Goal: Task Accomplishment & Management: Manage account settings

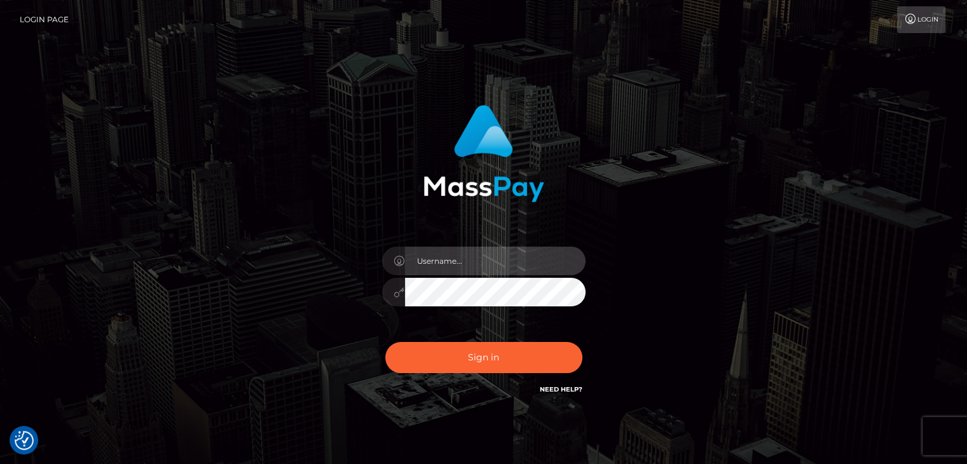
type input "erick76vg@gmail.com"
click at [371, 393] on div "erick76vg@gmail.com Sign in" at bounding box center [484, 250] width 334 height 311
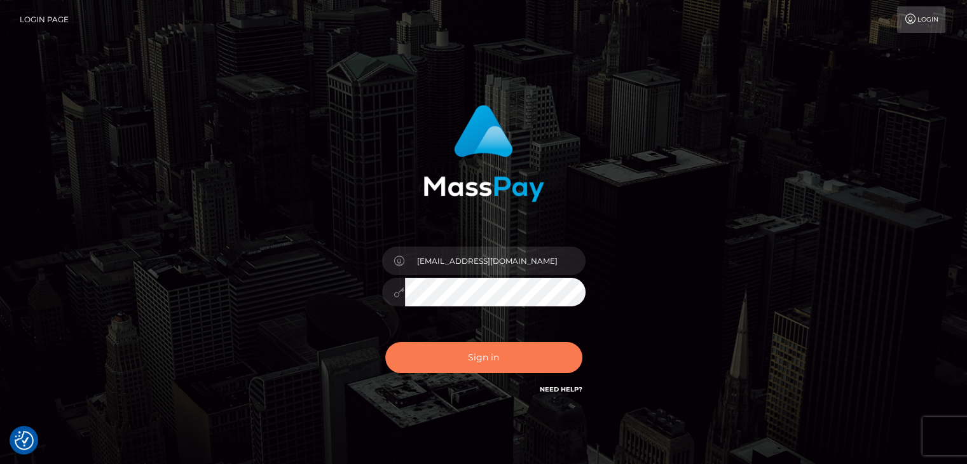
click at [444, 358] on button "Sign in" at bounding box center [483, 357] width 197 height 31
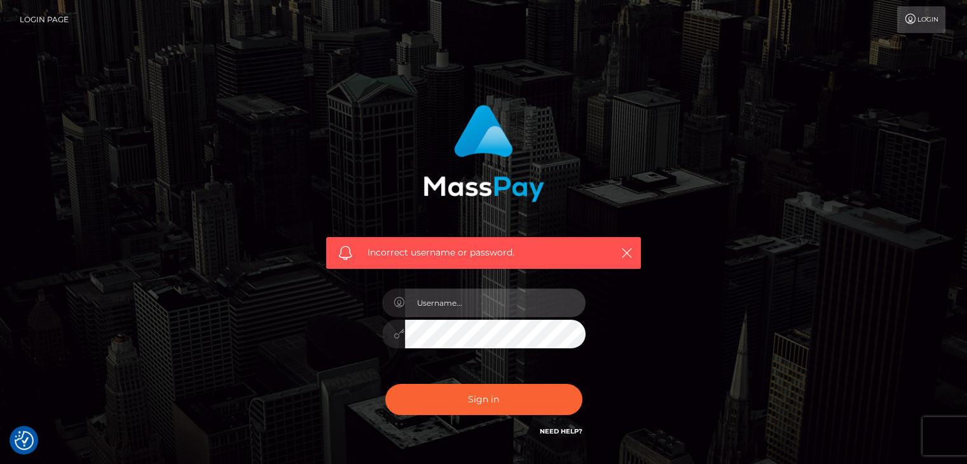
type input "[EMAIL_ADDRESS][DOMAIN_NAME]"
click at [290, 311] on div "Incorrect username or password. erick76vg@gmail.com" at bounding box center [483, 277] width 725 height 365
drag, startPoint x: 256, startPoint y: 321, endPoint x: 224, endPoint y: 334, distance: 34.2
click at [224, 334] on div "Incorrect username or password. erick76vg@gmail.com" at bounding box center [483, 277] width 725 height 365
click at [393, 336] on div at bounding box center [393, 334] width 23 height 29
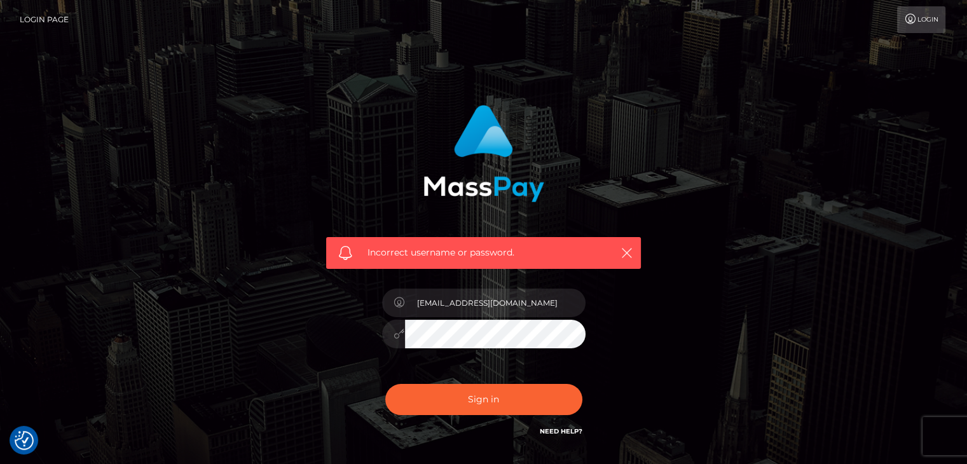
click at [394, 337] on icon at bounding box center [399, 334] width 11 height 10
click at [397, 338] on icon at bounding box center [399, 334] width 11 height 10
